Goal: Task Accomplishment & Management: Manage account settings

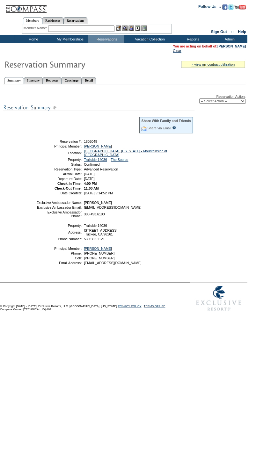
click at [229, 103] on select "-- Select Action -- Modify Reservation Dates Modify Reservation Cost Modify Occ…" at bounding box center [222, 100] width 46 height 5
select select "ChangeDates"
click at [199, 99] on select "-- Select Action -- Modify Reservation Dates Modify Reservation Cost Modify Occ…" at bounding box center [222, 100] width 46 height 5
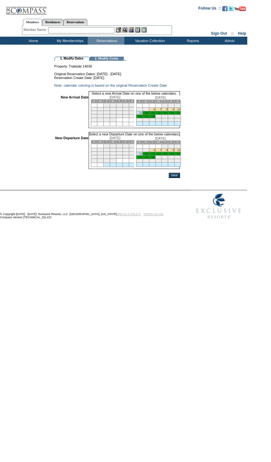
click at [148, 114] on link "12" at bounding box center [146, 112] width 3 height 3
